Goal: Browse casually

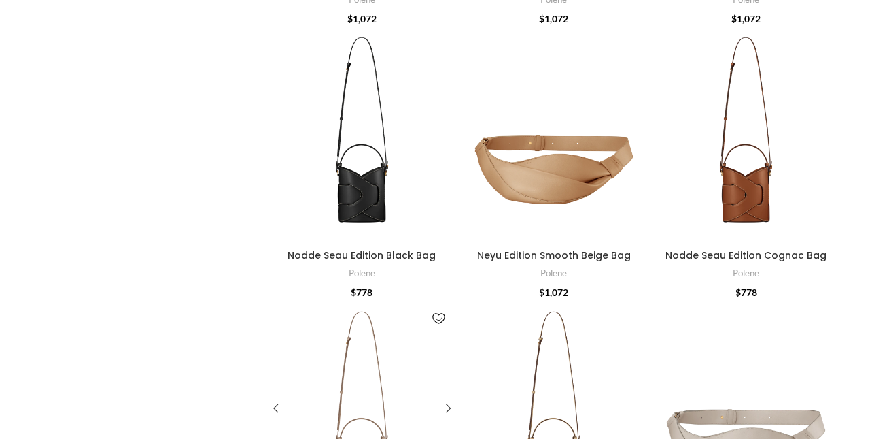
scroll to position [405, 0]
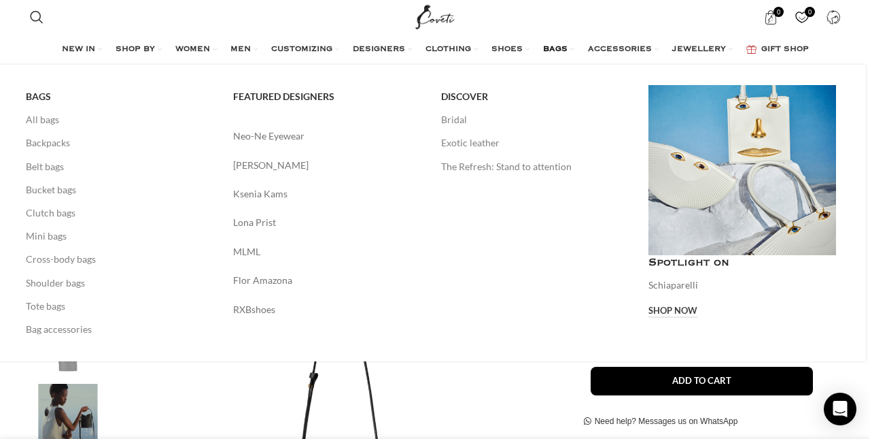
click at [558, 48] on span "BAGS" at bounding box center [555, 49] width 24 height 11
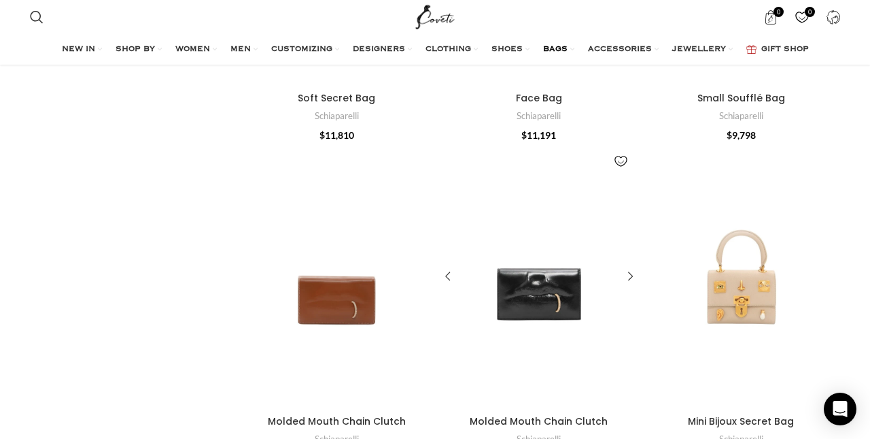
scroll to position [1025, 0]
click at [543, 288] on div "Molded Mouth Chain Clutch" at bounding box center [538, 275] width 39 height 264
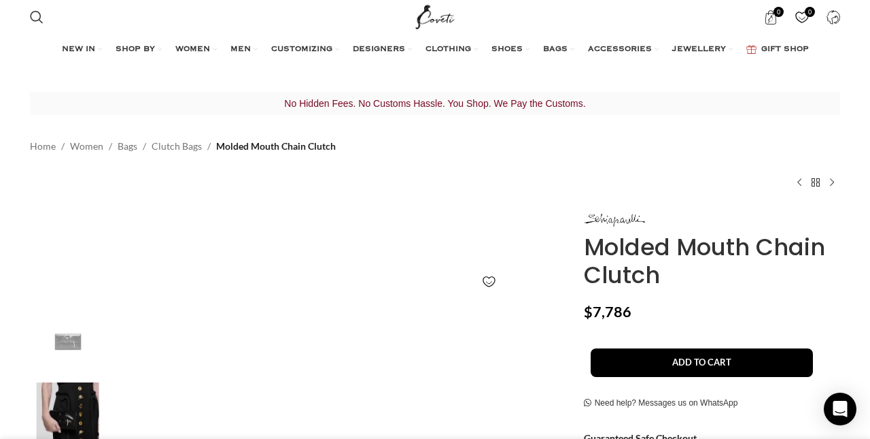
click at [513, 48] on span "SHOES" at bounding box center [507, 49] width 31 height 11
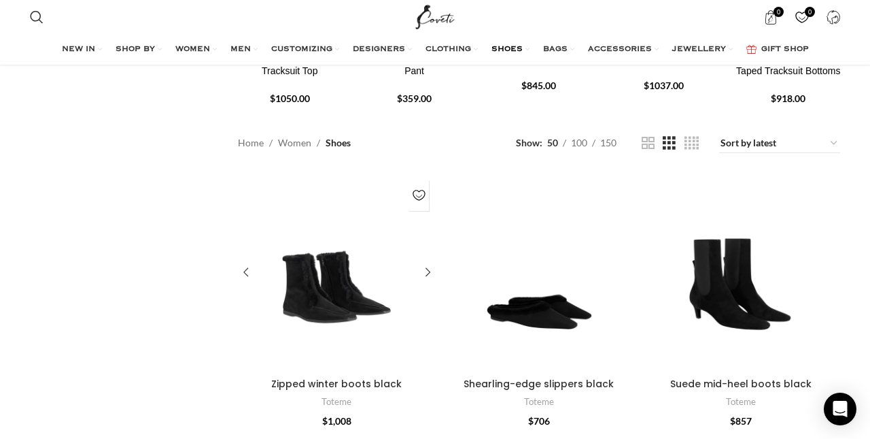
scroll to position [350, 0]
click at [314, 303] on div "Zipped winter boots black" at bounding box center [296, 272] width 39 height 199
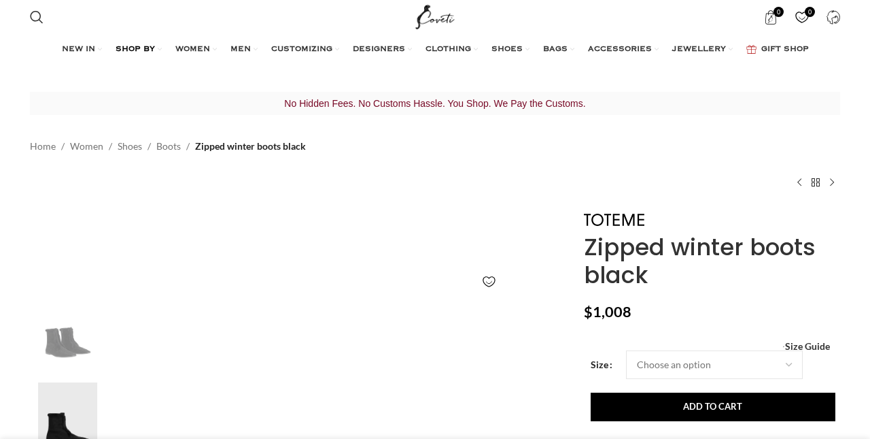
click at [133, 50] on span "SHOP BY" at bounding box center [135, 49] width 39 height 11
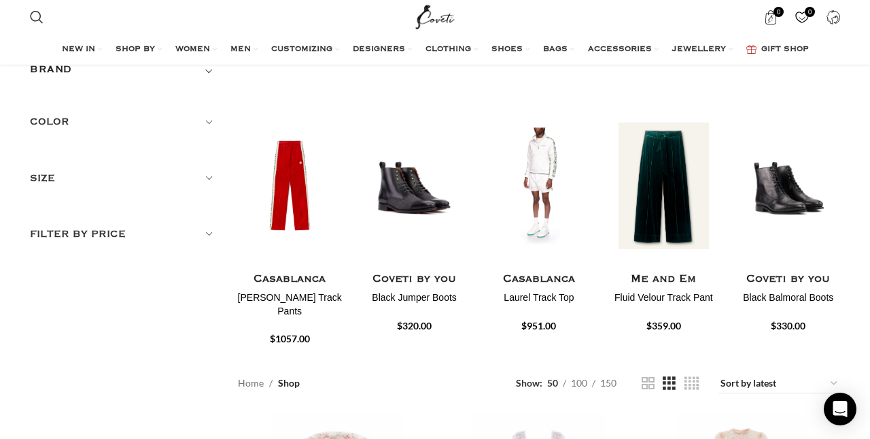
scroll to position [160, 0]
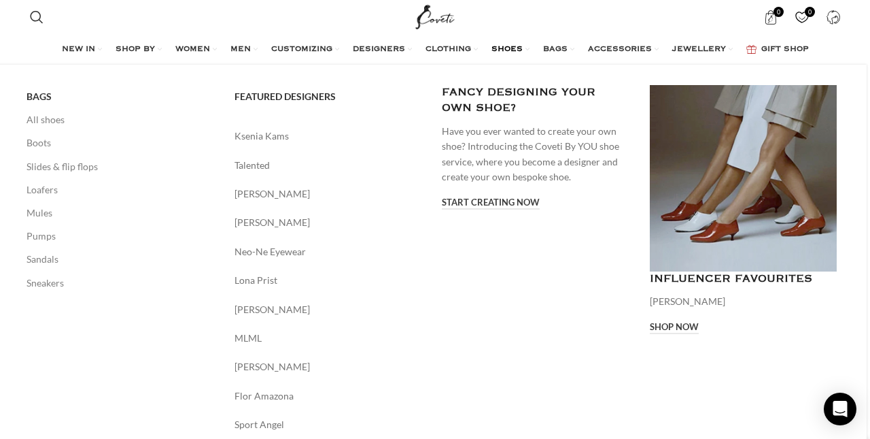
click at [527, 48] on link "SHOES" at bounding box center [511, 49] width 38 height 27
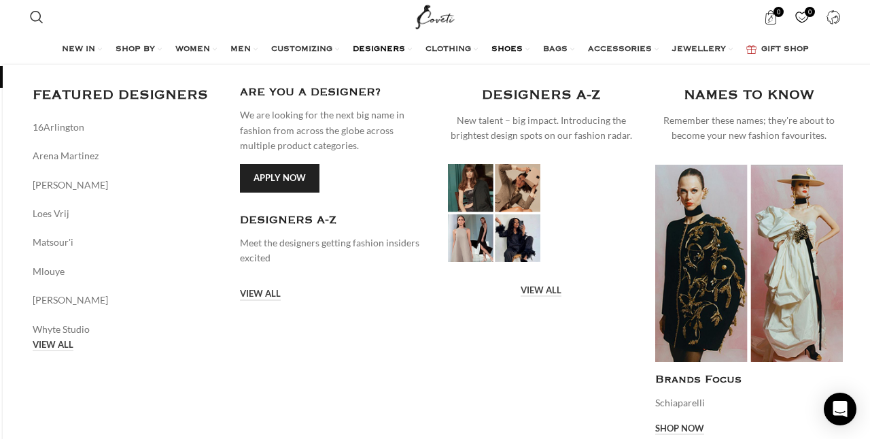
click at [368, 48] on span "DESIGNERS" at bounding box center [379, 49] width 52 height 11
